Goal: Transaction & Acquisition: Obtain resource

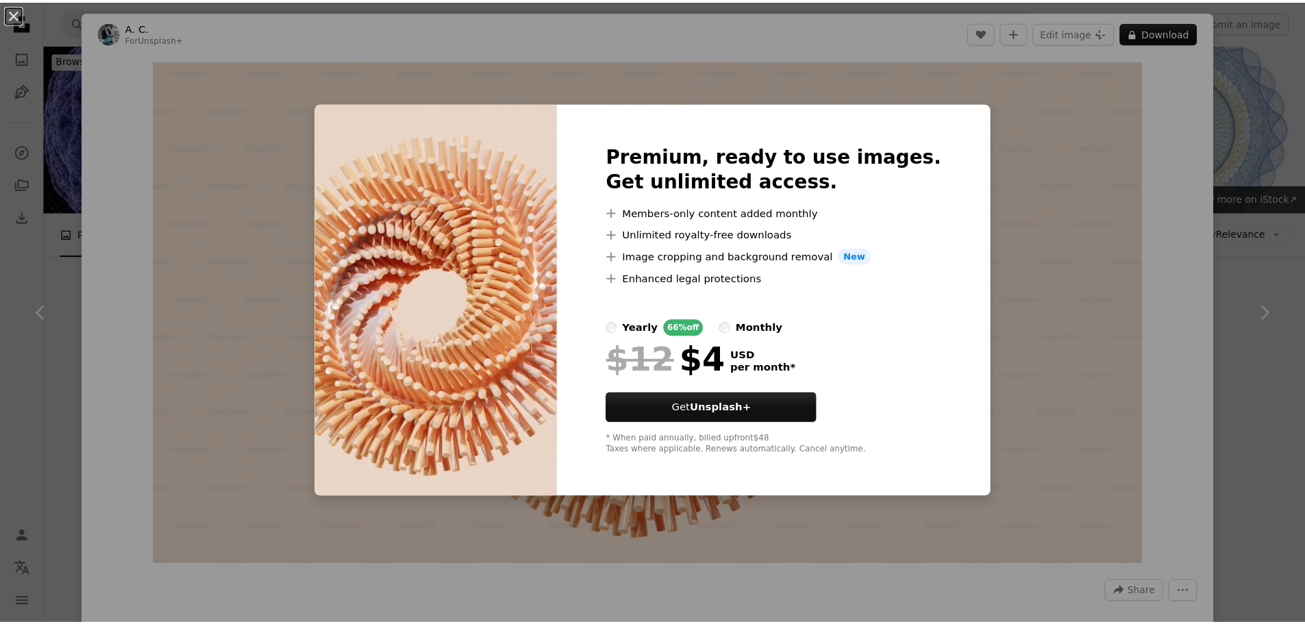
scroll to position [205, 0]
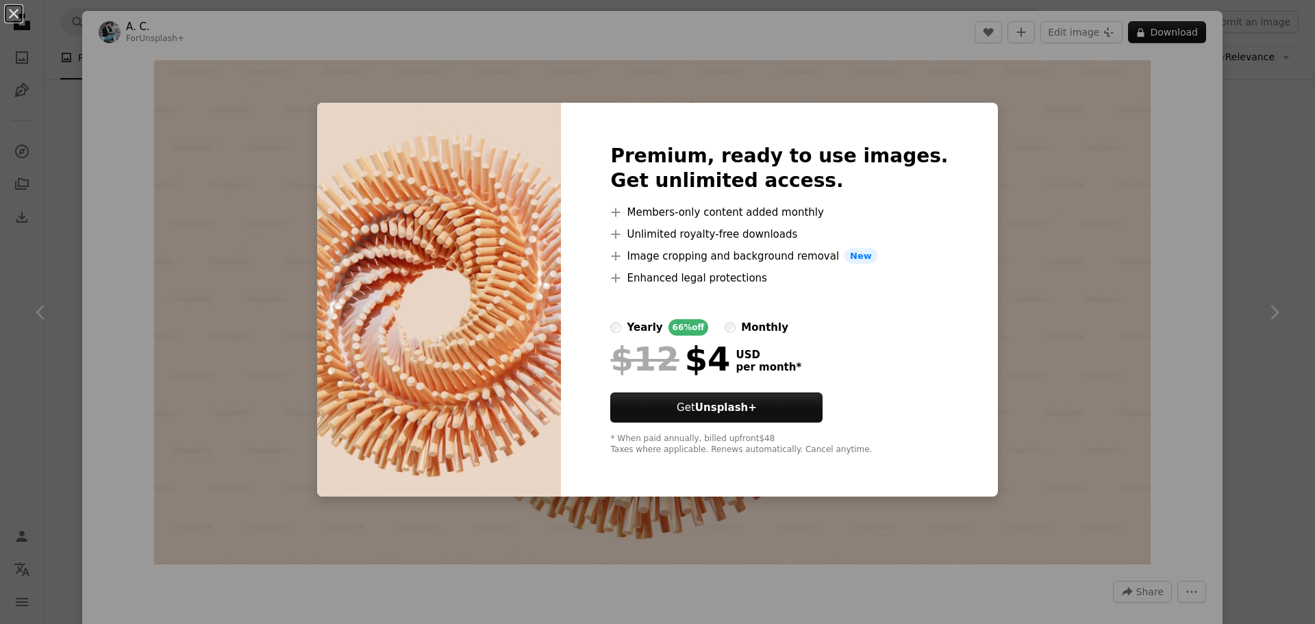
click at [989, 110] on div "An X shape Premium, ready to use images. Get unlimited access. A plus sign Memb…" at bounding box center [657, 312] width 1315 height 624
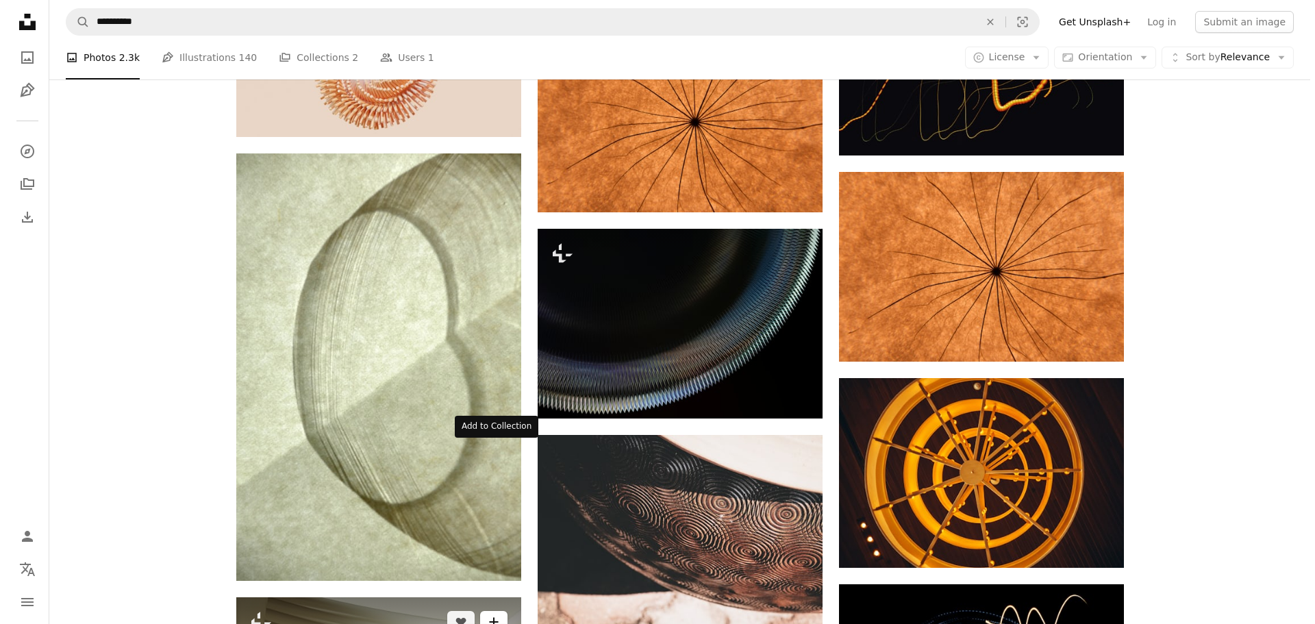
scroll to position [342, 0]
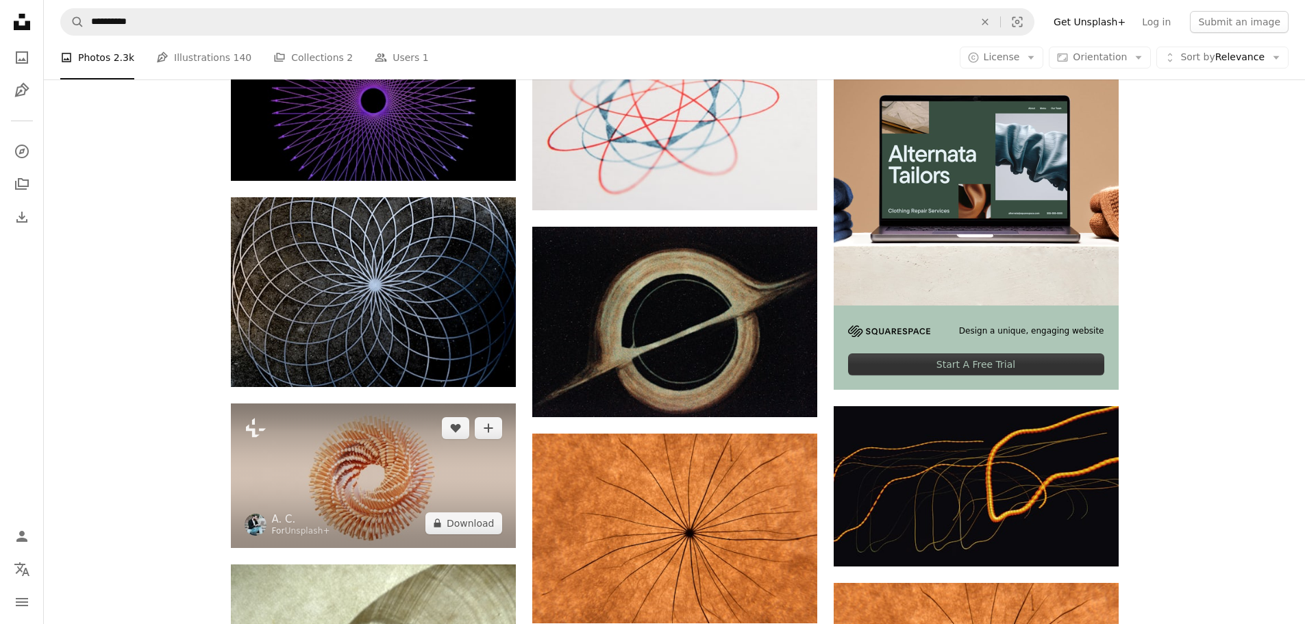
click at [386, 403] on img at bounding box center [373, 475] width 285 height 144
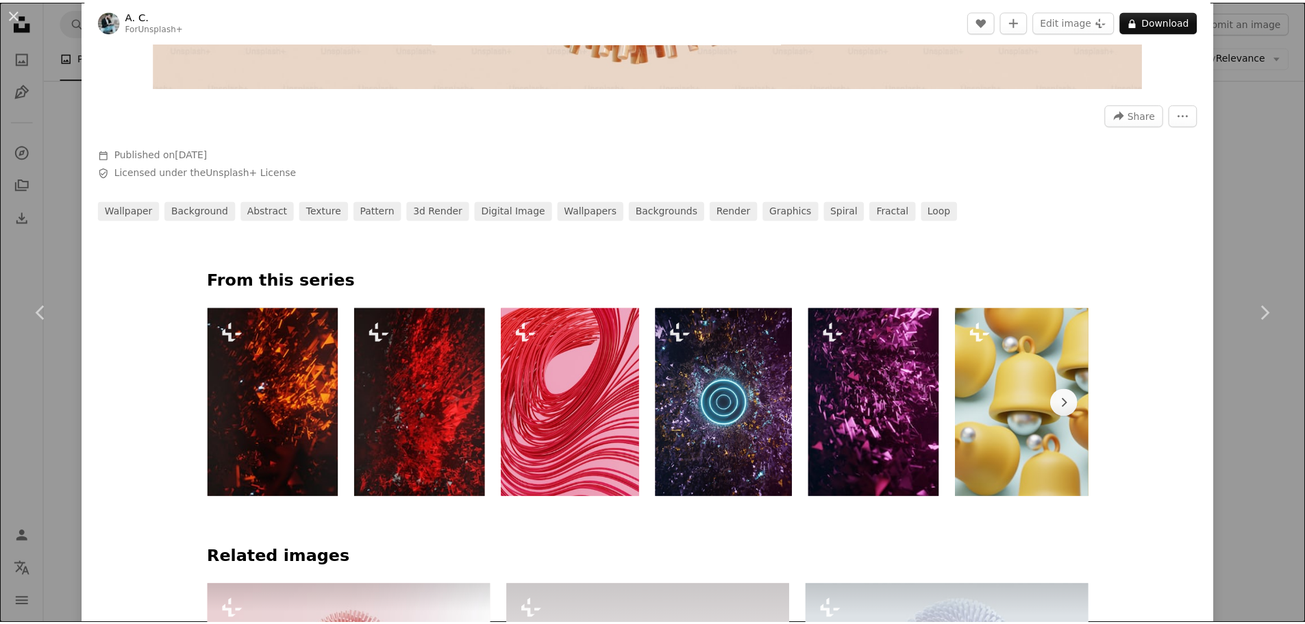
scroll to position [479, 0]
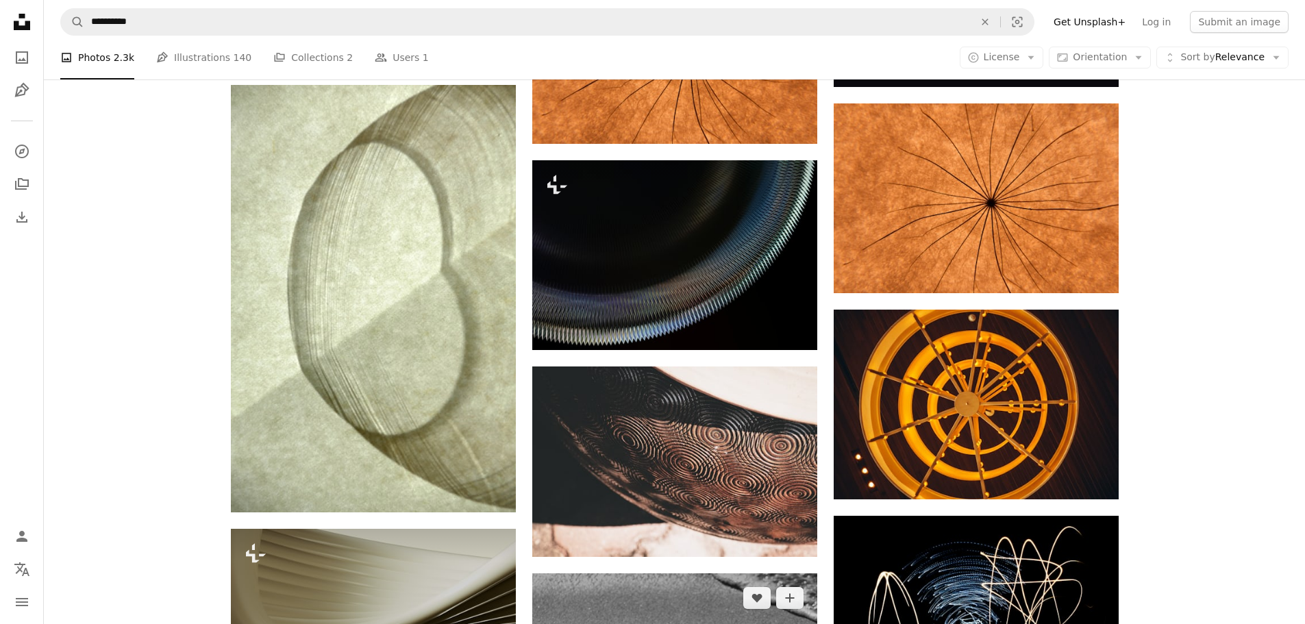
scroll to position [1233, 0]
